Goal: Information Seeking & Learning: Learn about a topic

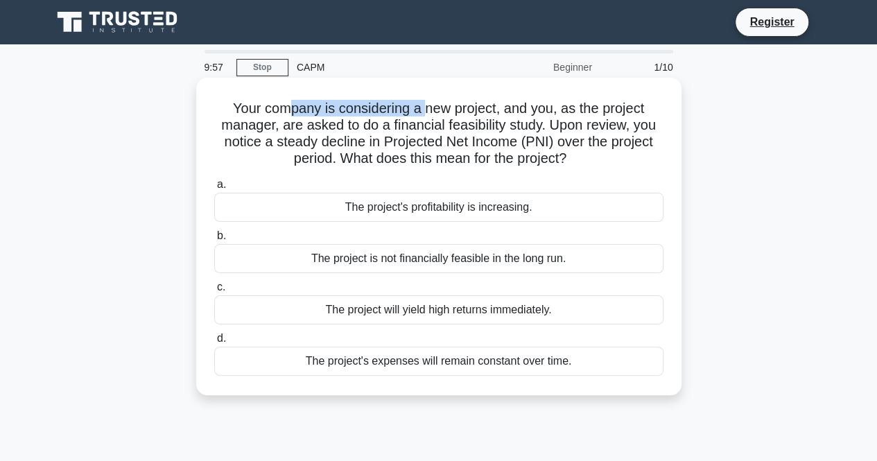
drag, startPoint x: 291, startPoint y: 108, endPoint x: 425, endPoint y: 106, distance: 133.8
click at [425, 106] on h5 "Your company is considering a new project, and you, as the project manager, are…" at bounding box center [439, 134] width 452 height 68
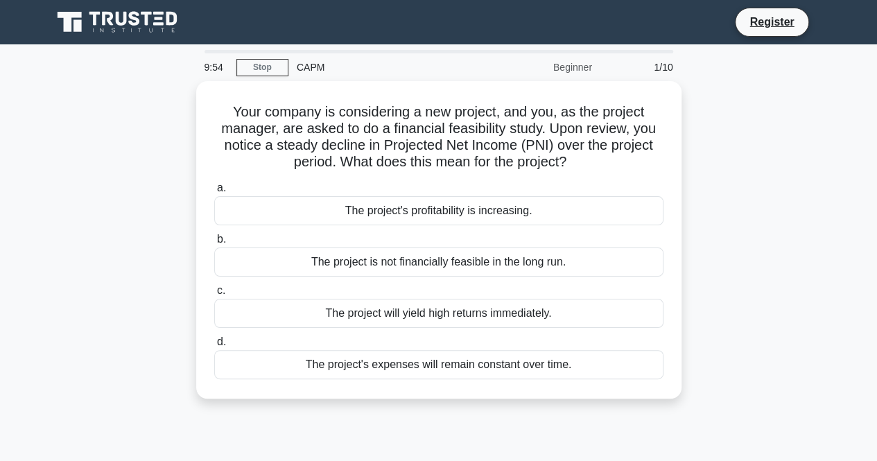
click at [705, 176] on div "Your company is considering a new project, and you, as the project manager, are…" at bounding box center [439, 248] width 790 height 334
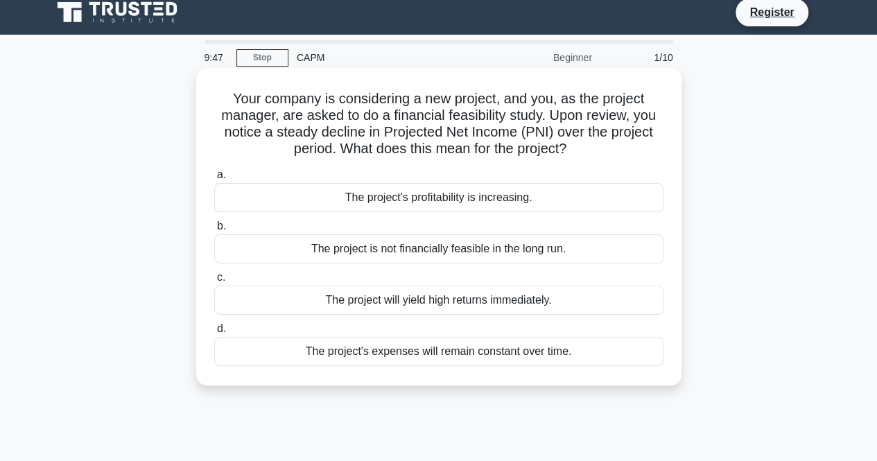
scroll to position [11, 0]
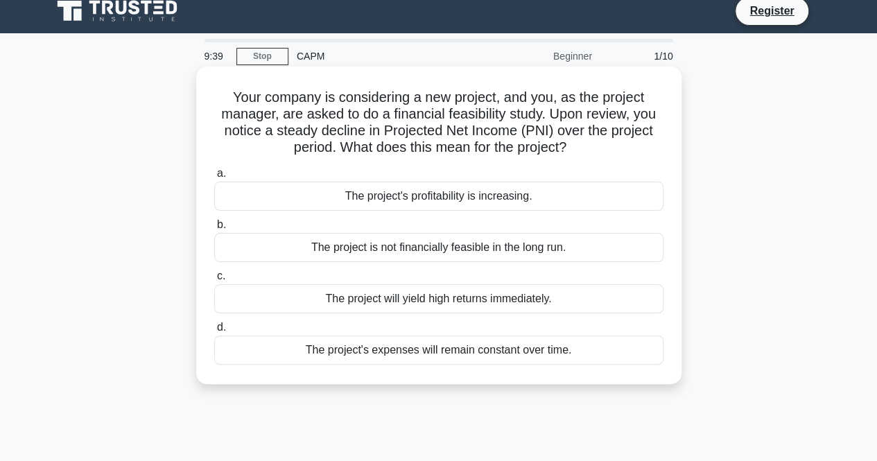
click at [574, 298] on div "The project will yield high returns immediately." at bounding box center [438, 298] width 449 height 29
click at [214, 281] on input "c. The project will yield high returns immediately." at bounding box center [214, 276] width 0 height 9
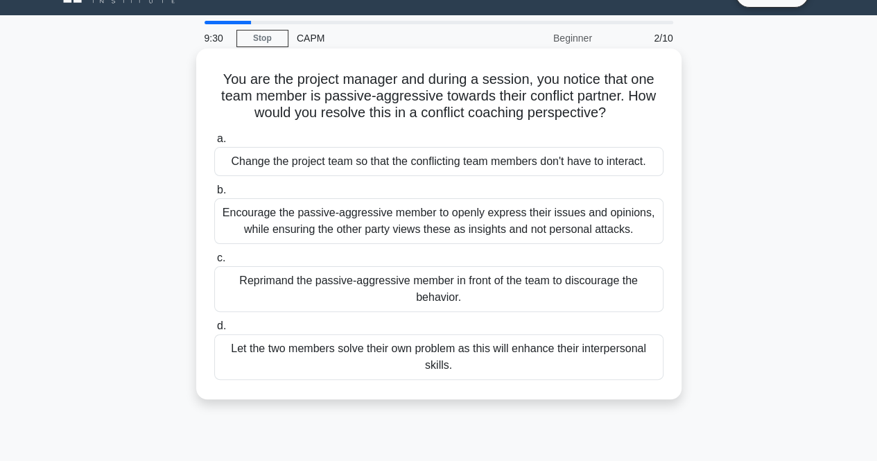
scroll to position [0, 0]
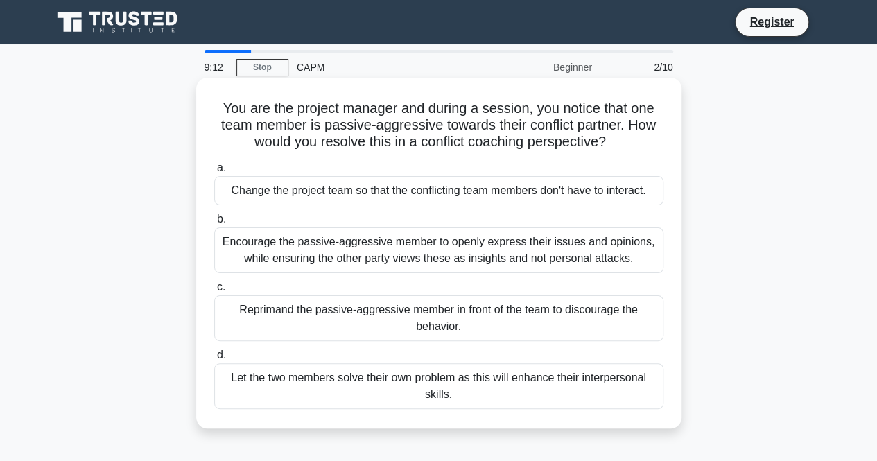
click at [403, 243] on div "Encourage the passive-aggressive member to openly express their issues and opin…" at bounding box center [438, 250] width 449 height 46
click at [214, 224] on input "b. Encourage the passive-aggressive member to openly express their issues and o…" at bounding box center [214, 219] width 0 height 9
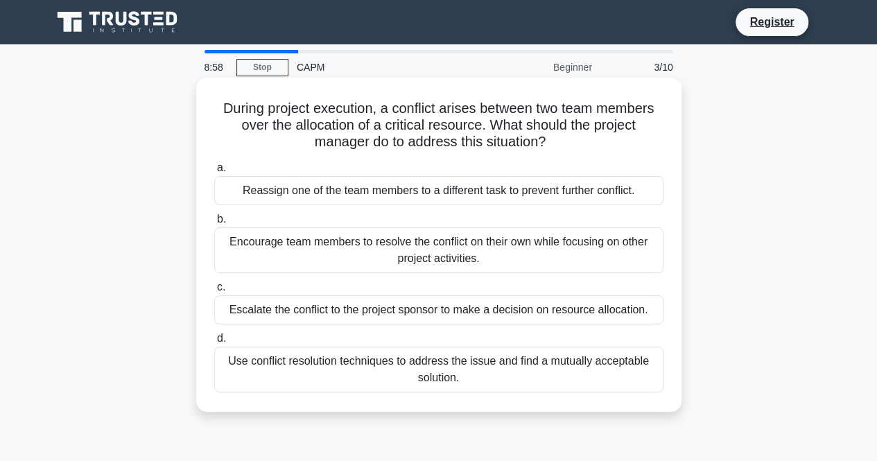
click at [567, 369] on div "Use conflict resolution techniques to address the issue and find a mutually acc…" at bounding box center [438, 370] width 449 height 46
click at [214, 343] on input "d. Use conflict resolution techniques to address the issue and find a mutually …" at bounding box center [214, 338] width 0 height 9
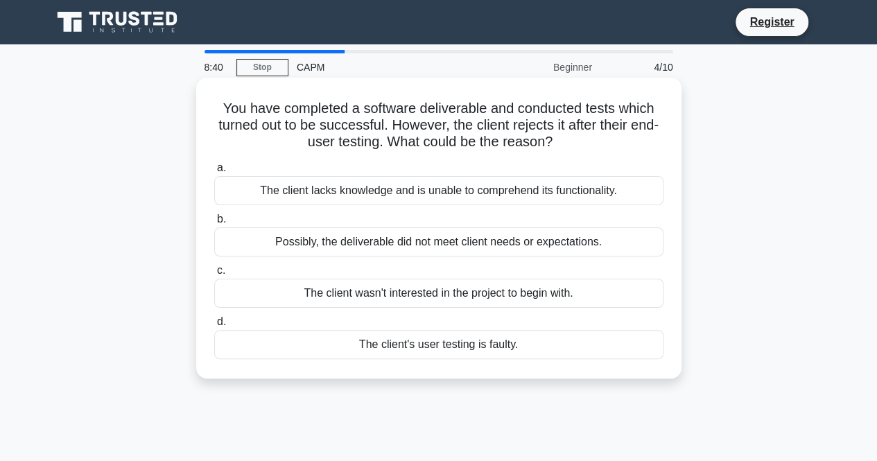
click at [588, 241] on div "Possibly, the deliverable did not meet client needs or expectations." at bounding box center [438, 241] width 449 height 29
click at [214, 224] on input "b. Possibly, the deliverable did not meet client needs or expectations." at bounding box center [214, 219] width 0 height 9
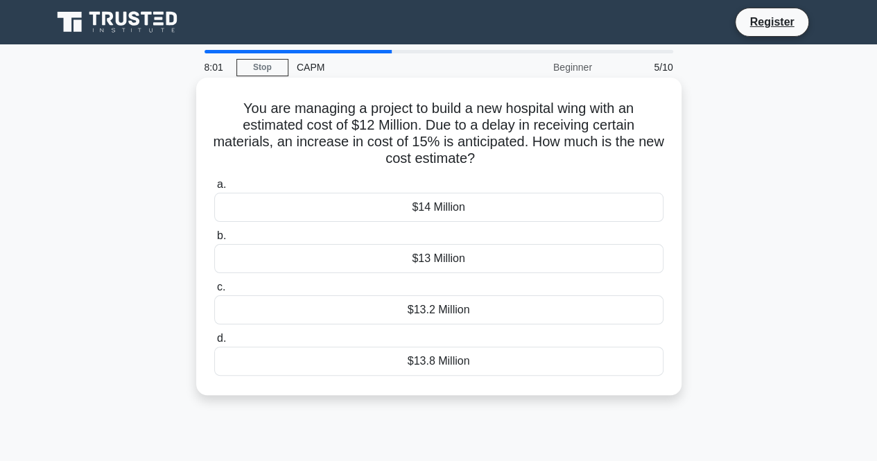
click at [514, 360] on div "$13.8 Million" at bounding box center [438, 361] width 449 height 29
click at [214, 343] on input "d. $13.8 Million" at bounding box center [214, 338] width 0 height 9
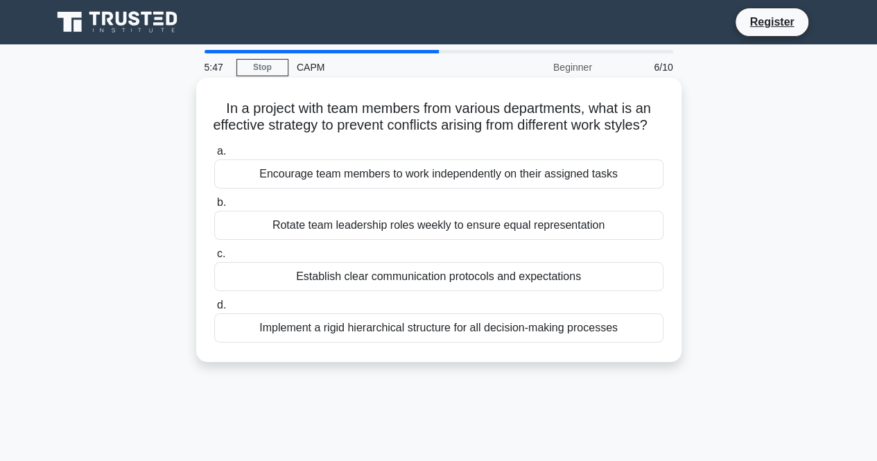
click at [530, 339] on div "Implement a rigid hierarchical structure for all decision-making processes" at bounding box center [438, 327] width 449 height 29
click at [214, 310] on input "d. Implement a rigid hierarchical structure for all decision-making processes" at bounding box center [214, 305] width 0 height 9
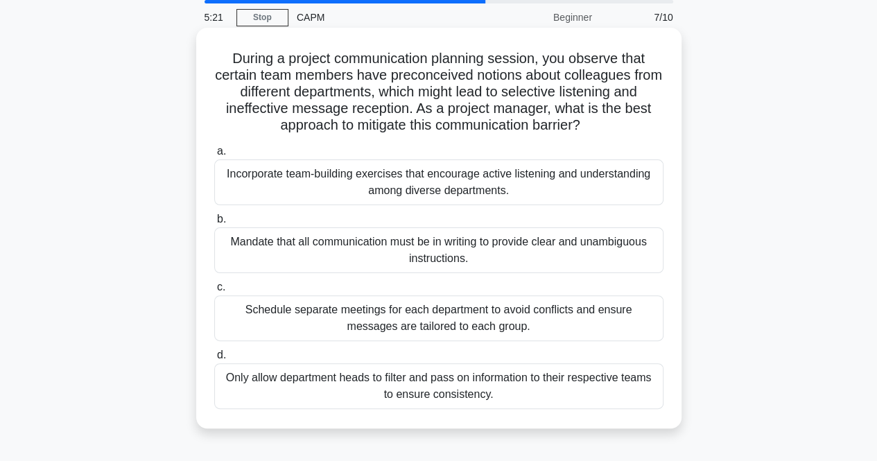
scroll to position [51, 0]
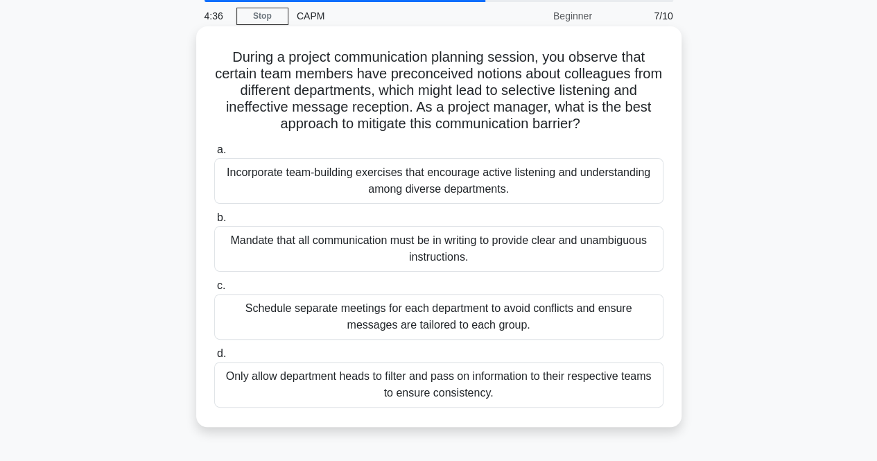
click at [449, 200] on div "Incorporate team-building exercises that encourage active listening and underst…" at bounding box center [438, 181] width 449 height 46
click at [214, 155] on input "a. Incorporate team-building exercises that encourage active listening and unde…" at bounding box center [214, 150] width 0 height 9
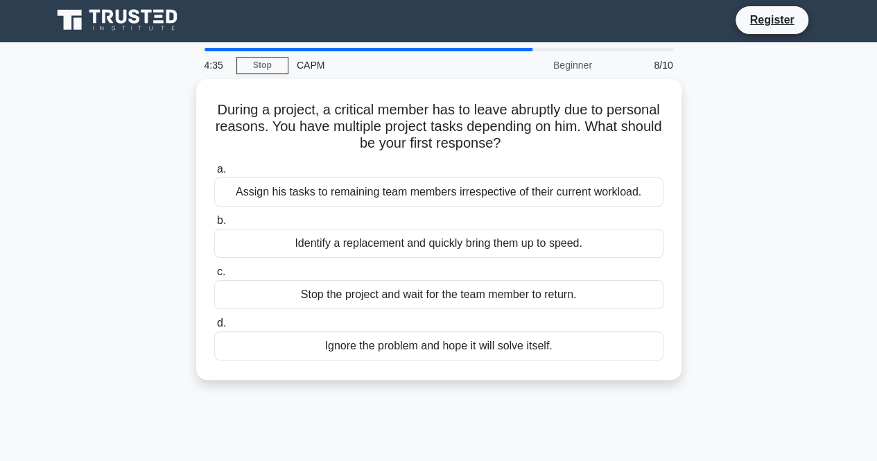
scroll to position [0, 0]
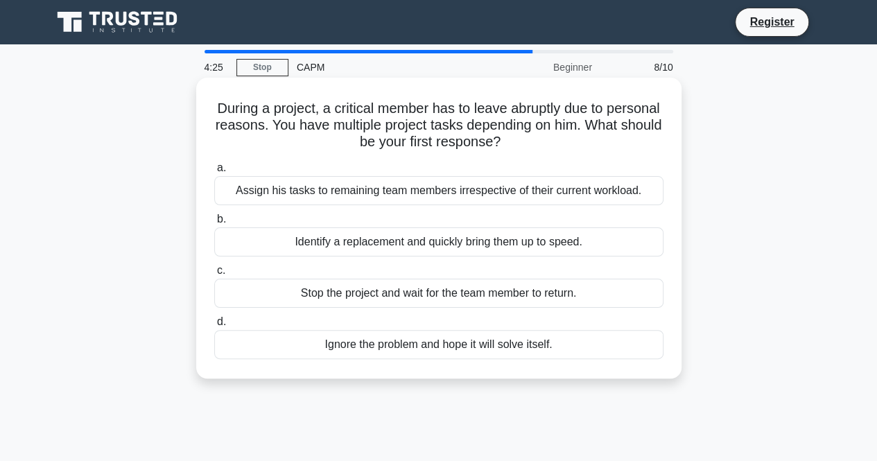
click at [473, 240] on div "Identify a replacement and quickly bring them up to speed." at bounding box center [438, 241] width 449 height 29
click at [214, 224] on input "b. Identify a replacement and quickly bring them up to speed." at bounding box center [214, 219] width 0 height 9
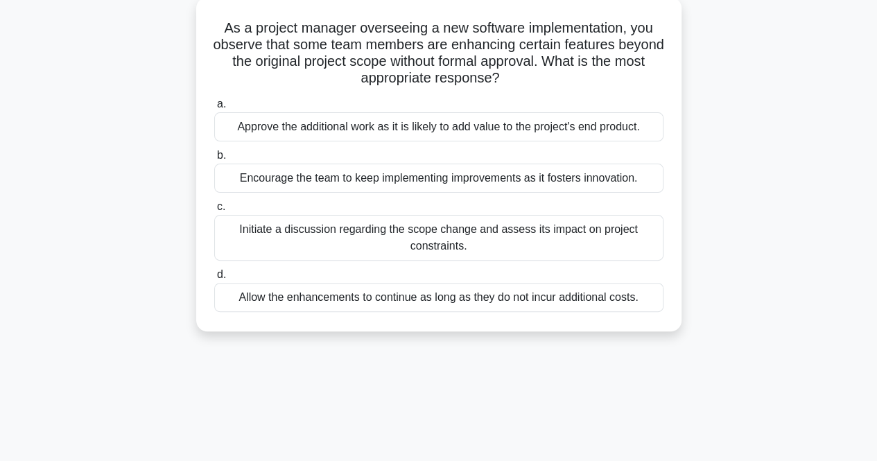
scroll to position [89, 0]
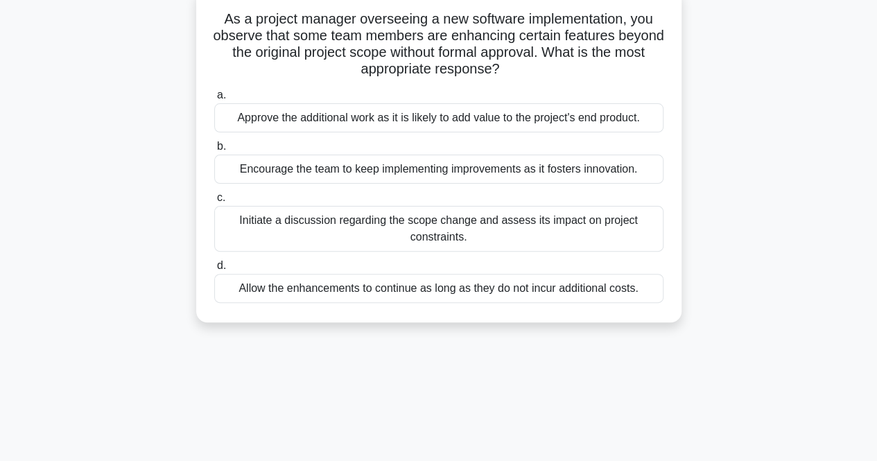
click at [475, 225] on div "Initiate a discussion regarding the scope change and assess its impact on proje…" at bounding box center [438, 229] width 449 height 46
click at [214, 202] on input "c. Initiate a discussion regarding the scope change and assess its impact on pr…" at bounding box center [214, 197] width 0 height 9
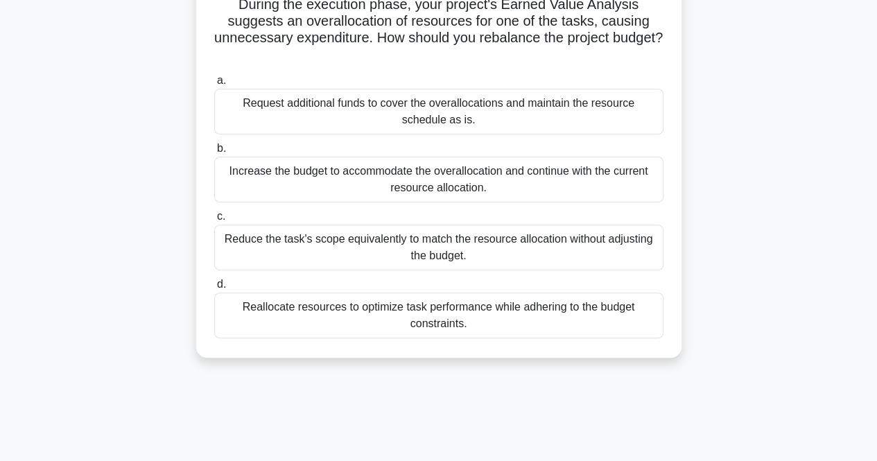
scroll to position [109, 0]
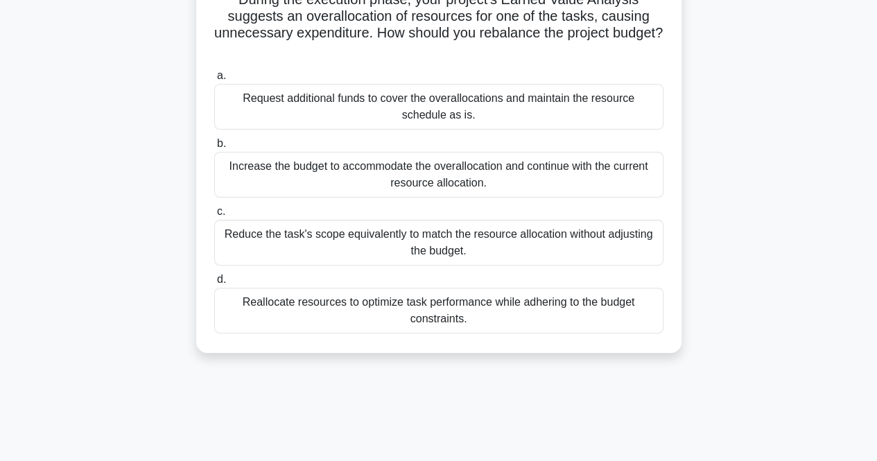
click at [524, 309] on div "Reallocate resources to optimize task performance while adhering to the budget …" at bounding box center [438, 311] width 449 height 46
click at [214, 284] on input "d. Reallocate resources to optimize task performance while adhering to the budg…" at bounding box center [214, 279] width 0 height 9
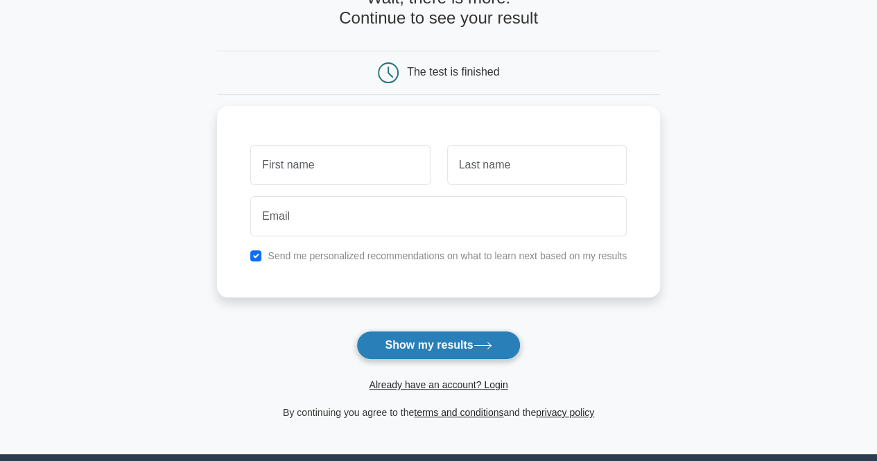
scroll to position [90, 0]
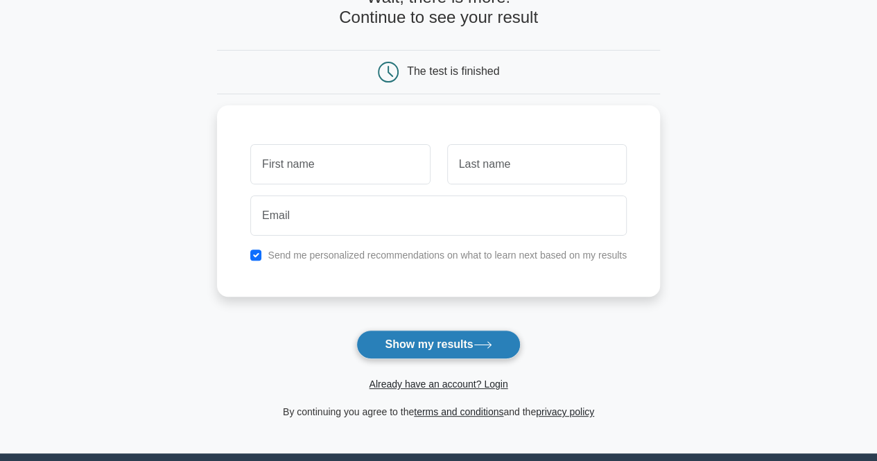
click at [480, 345] on icon at bounding box center [483, 345] width 19 height 8
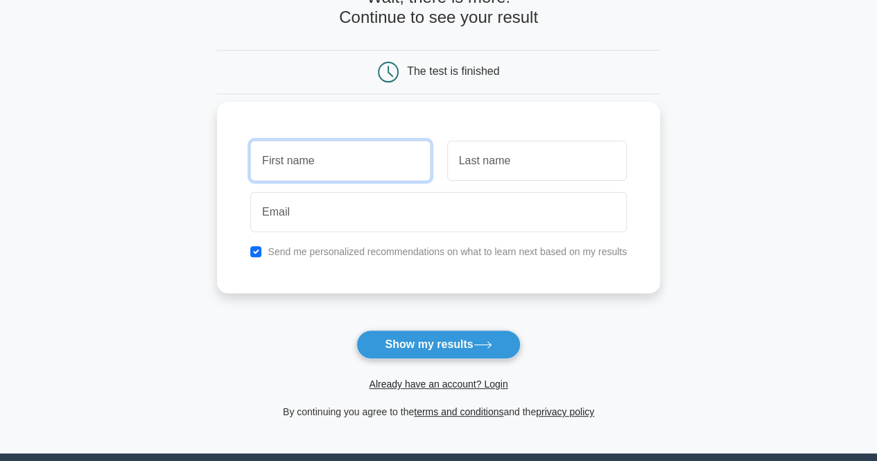
click at [354, 159] on input "text" at bounding box center [340, 161] width 180 height 40
type input "[PERSON_NAME]"
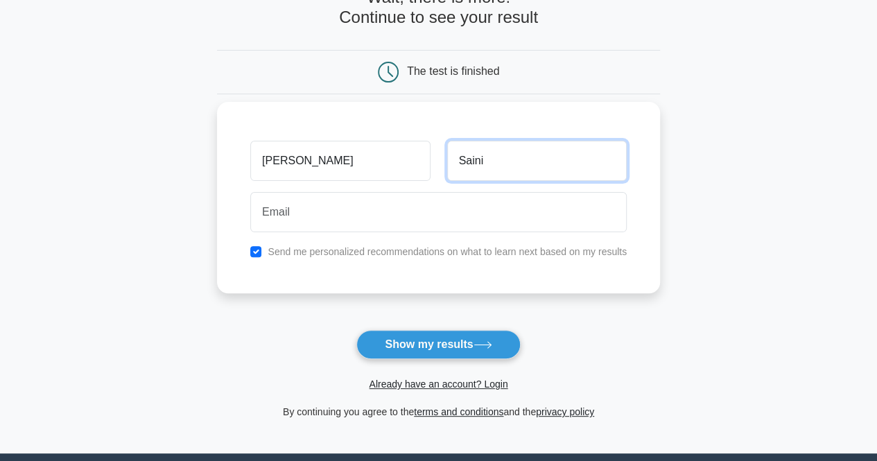
type input "Saini"
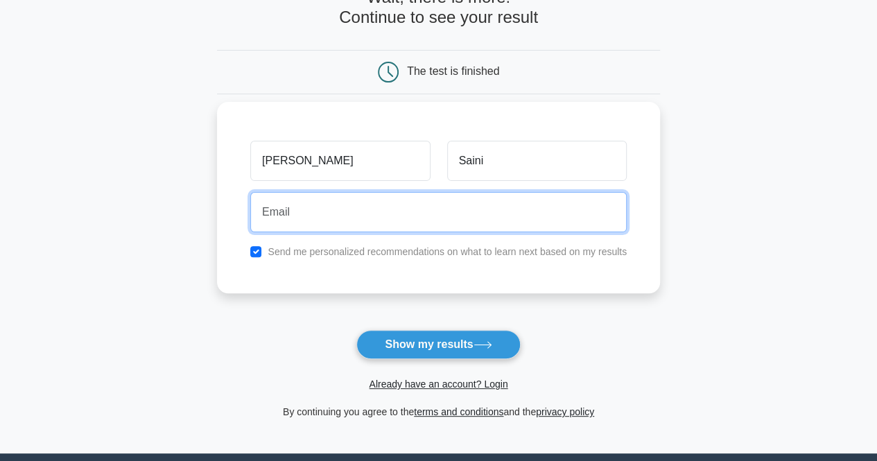
click at [345, 198] on input "email" at bounding box center [438, 212] width 376 height 40
type input "[EMAIL_ADDRESS][DOMAIN_NAME]"
click at [356, 330] on button "Show my results" at bounding box center [438, 344] width 164 height 29
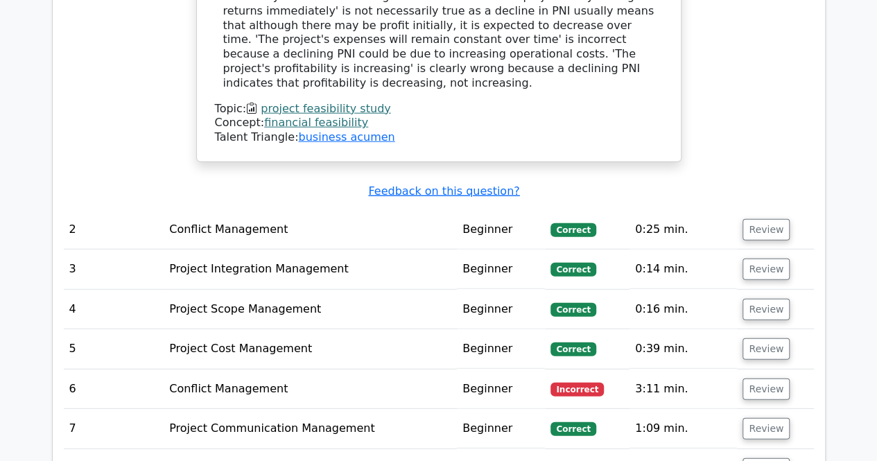
scroll to position [1758, 0]
click at [745, 220] on button "Review" at bounding box center [766, 230] width 47 height 21
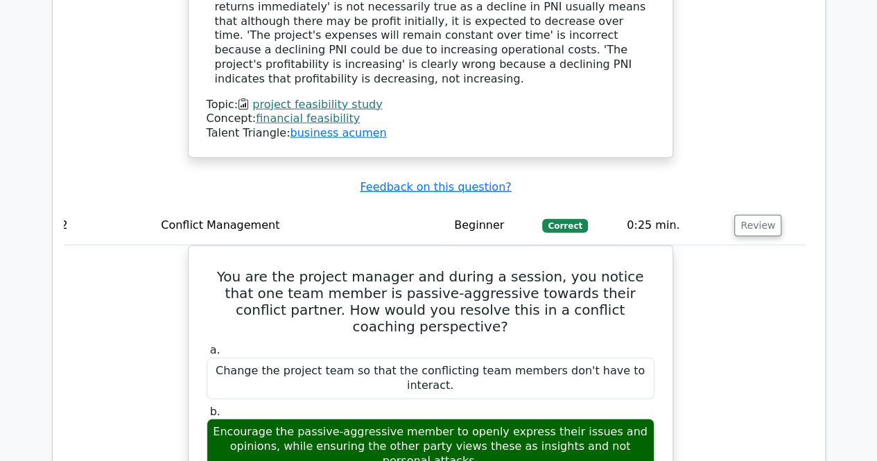
scroll to position [1771, 0]
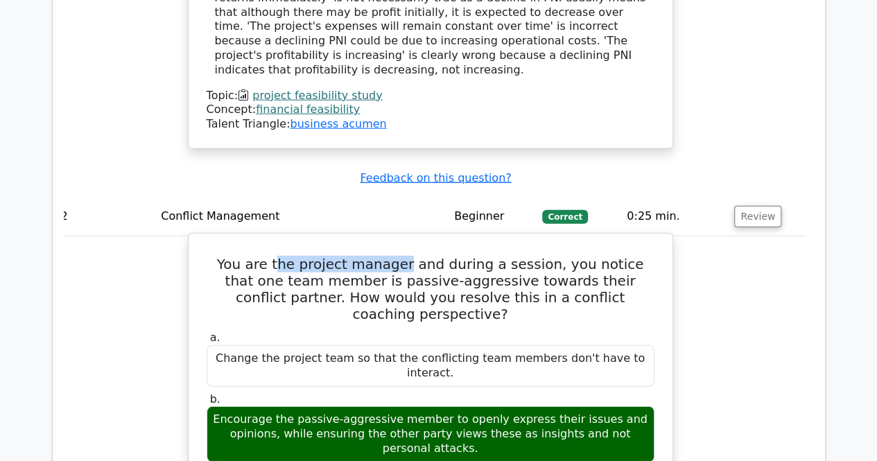
drag, startPoint x: 265, startPoint y: 159, endPoint x: 395, endPoint y: 160, distance: 130.4
click at [395, 256] on h5 "You are the project manager and during a session, you notice that one team memb…" at bounding box center [430, 289] width 451 height 67
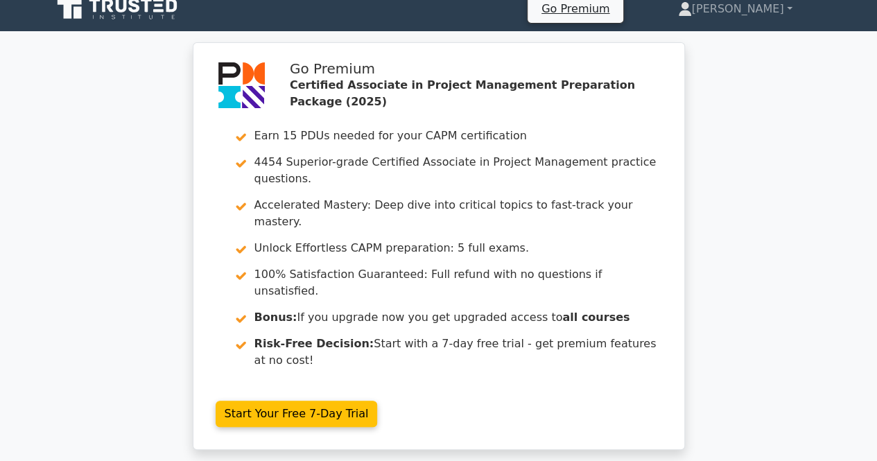
scroll to position [0, 0]
